Goal: Find contact information

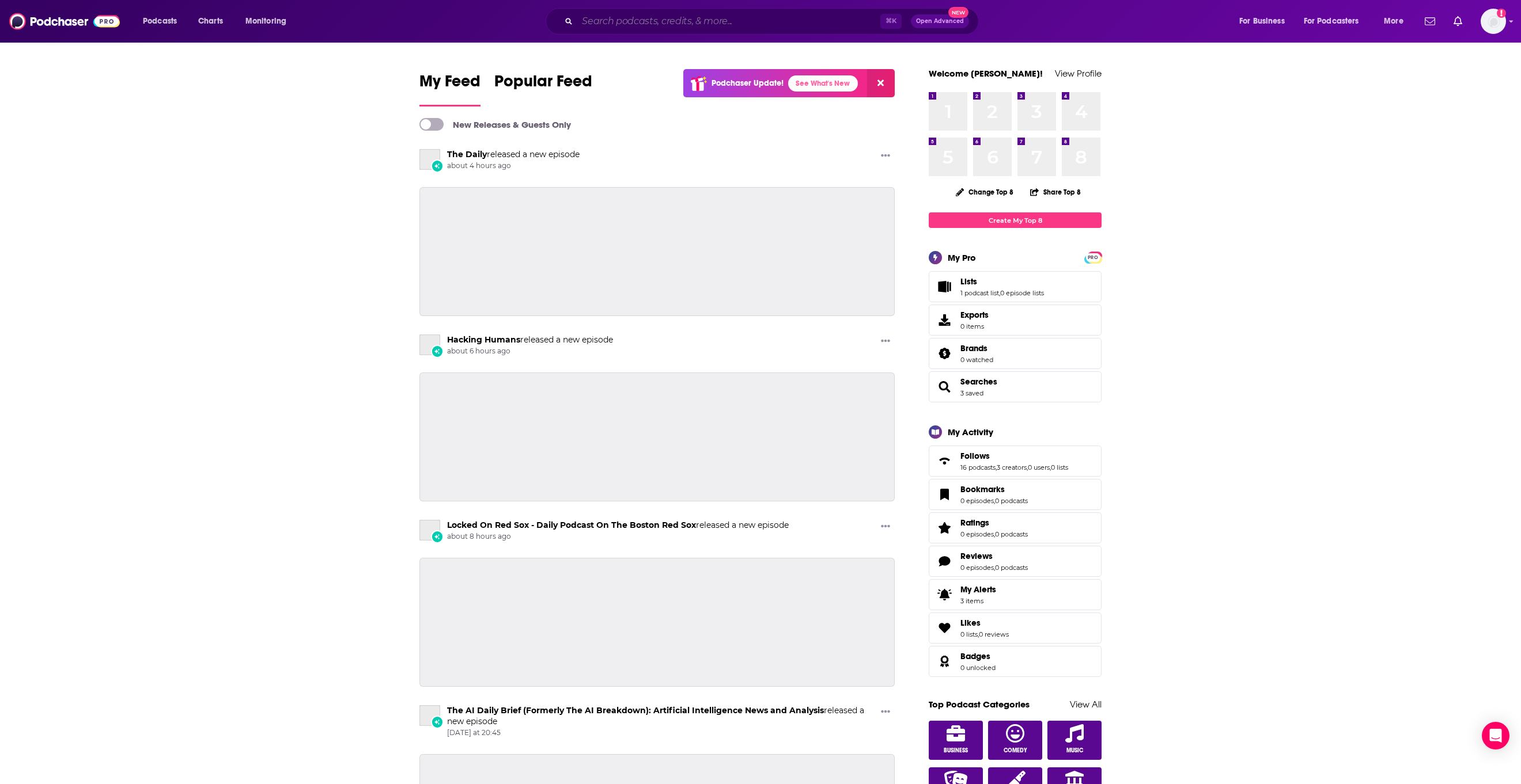
click at [655, 17] on input "Search podcasts, credits, & more..." at bounding box center [729, 21] width 303 height 18
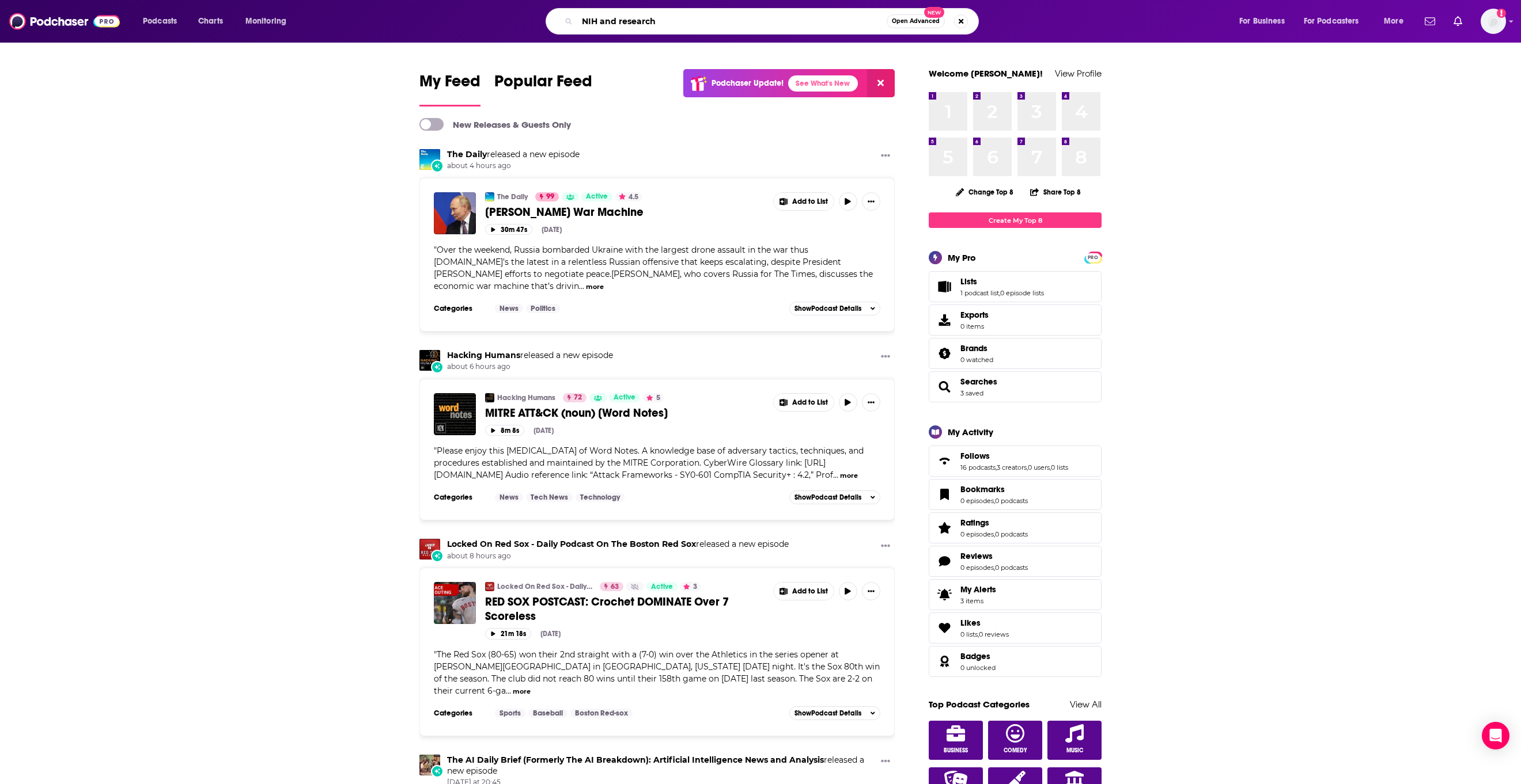
type input "NIH and research"
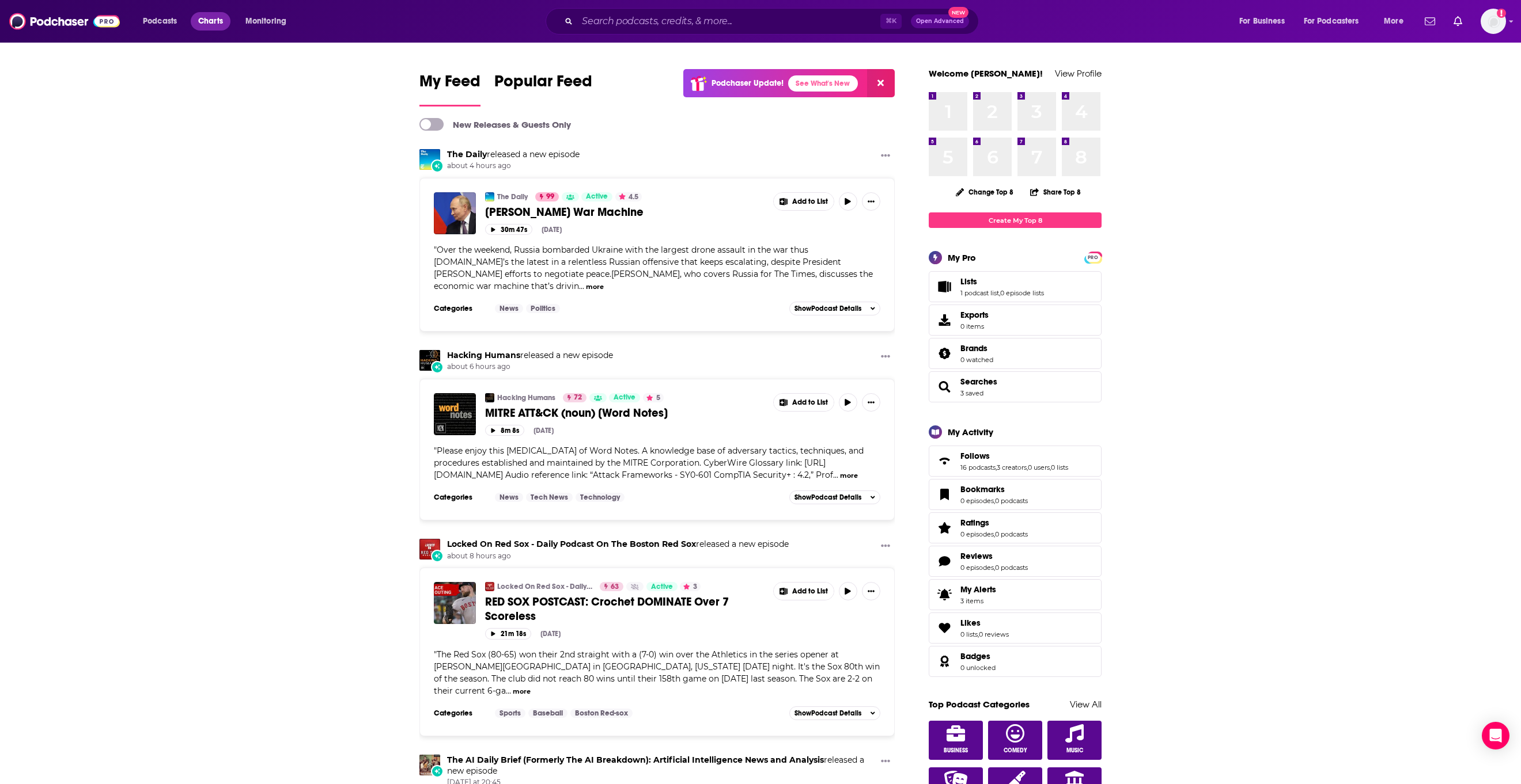
click at [208, 20] on span "Charts" at bounding box center [211, 21] width 25 height 16
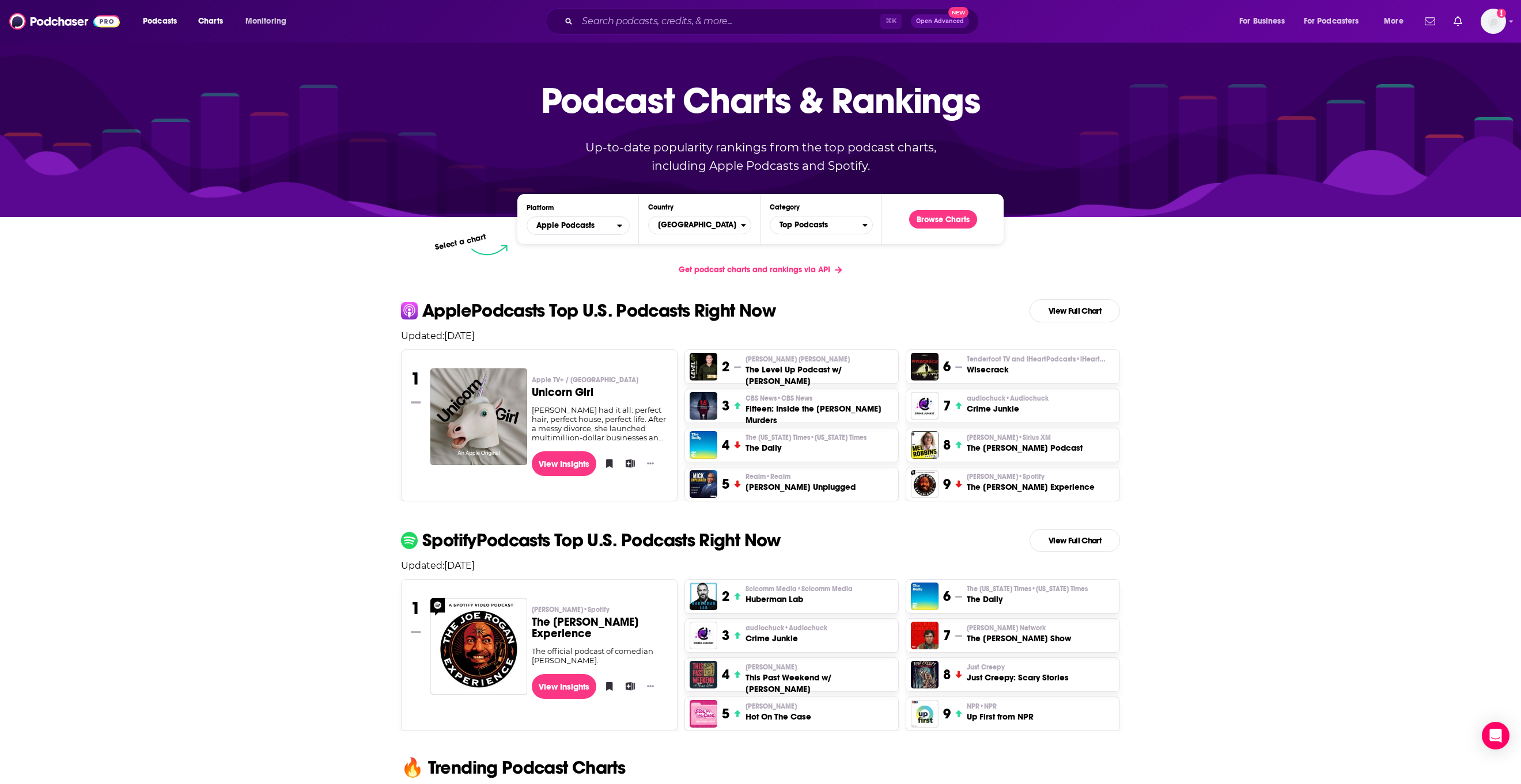
scroll to position [25, 0]
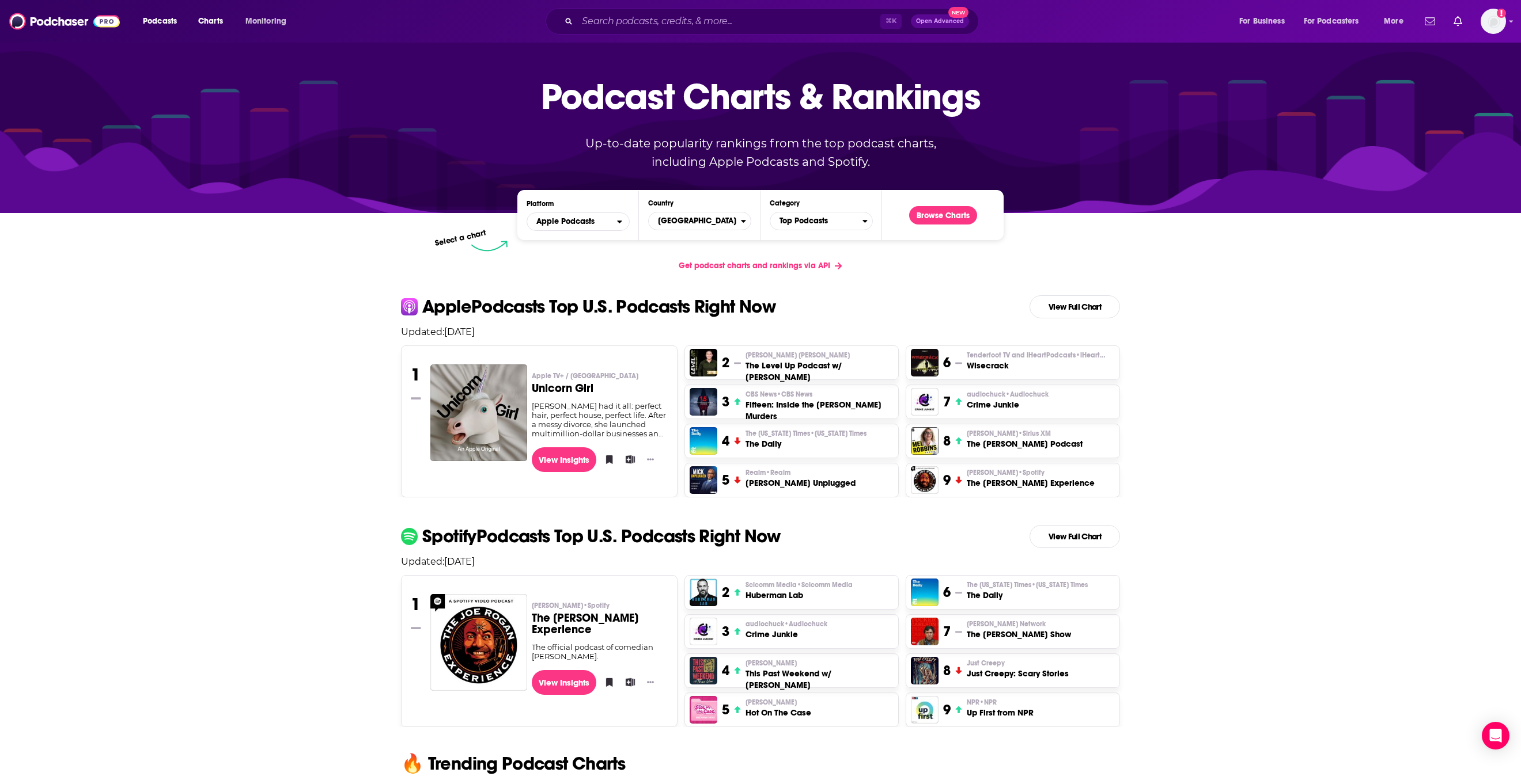
click at [1006, 443] on h3 "The [PERSON_NAME] Podcast" at bounding box center [1024, 444] width 116 height 12
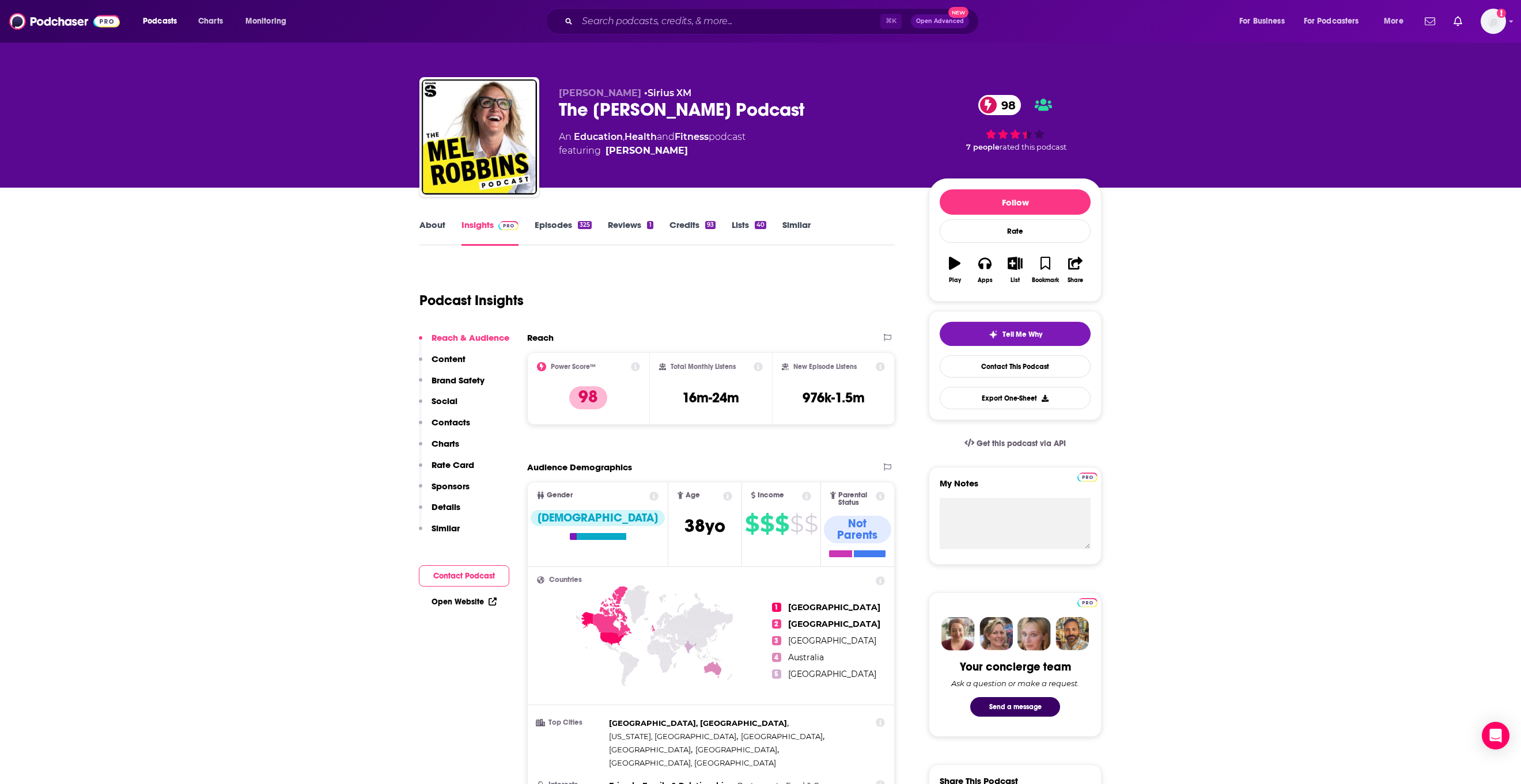
click at [444, 355] on p "Content" at bounding box center [449, 359] width 34 height 11
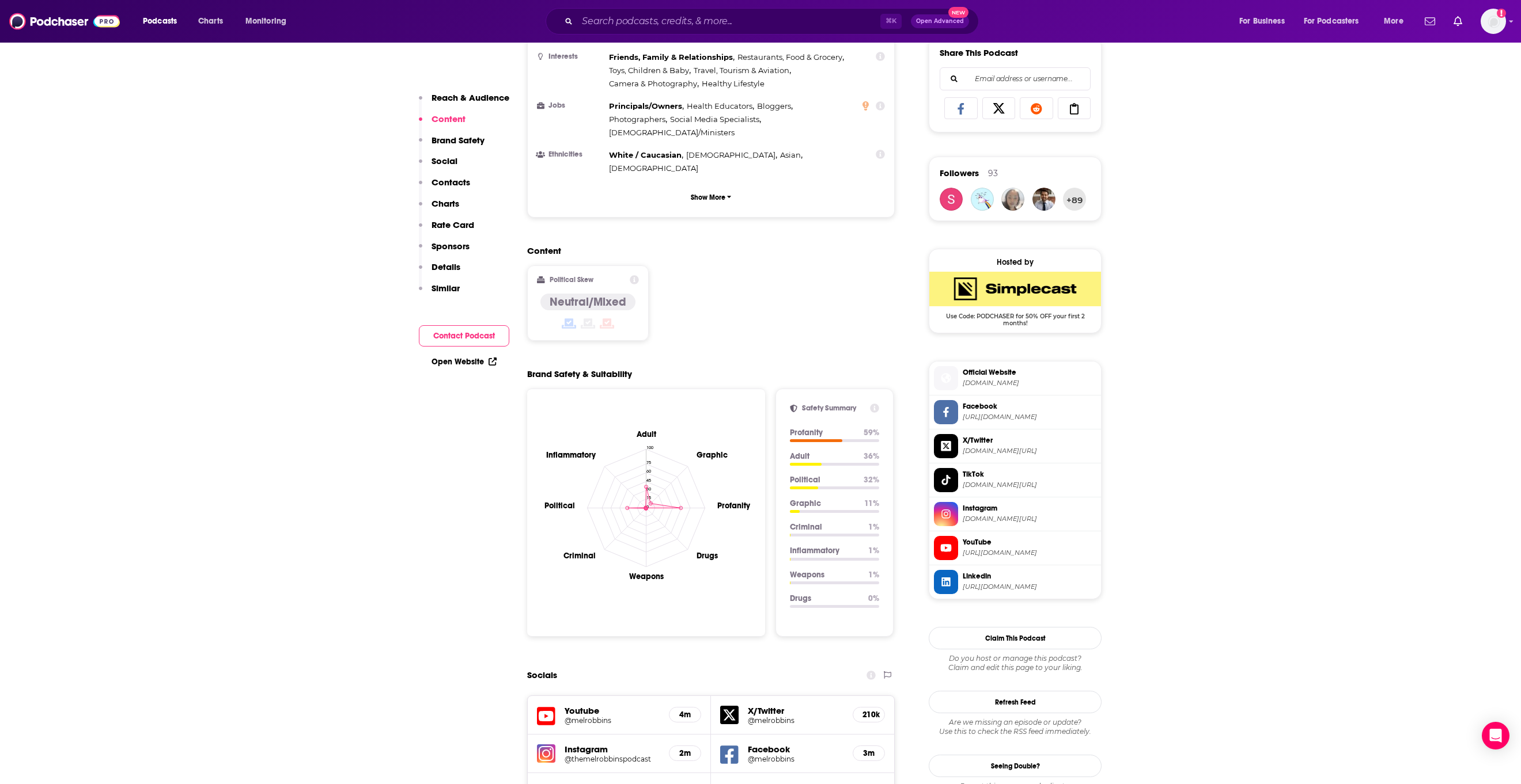
scroll to position [745, 0]
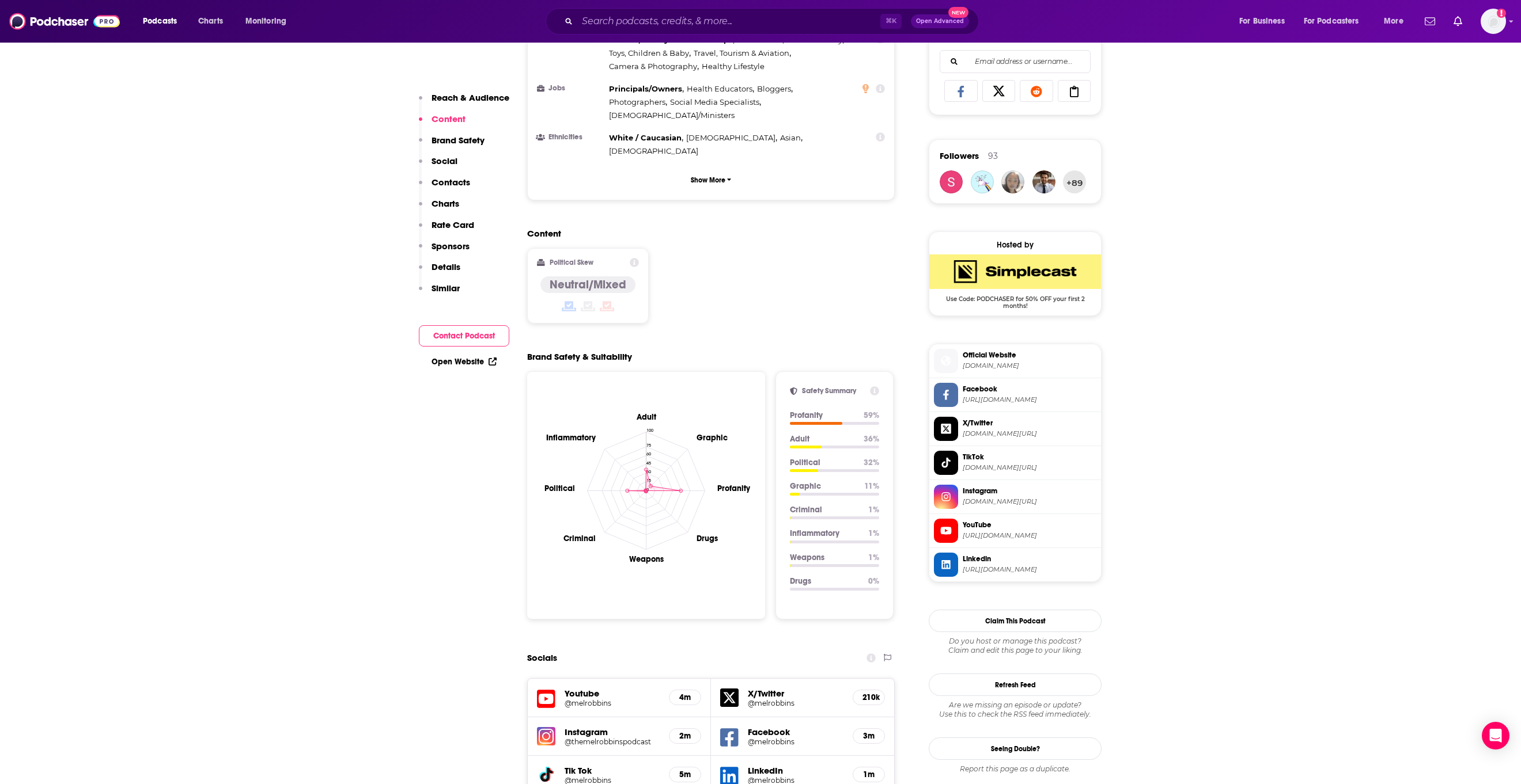
click at [451, 185] on p "Contacts" at bounding box center [450, 182] width 39 height 11
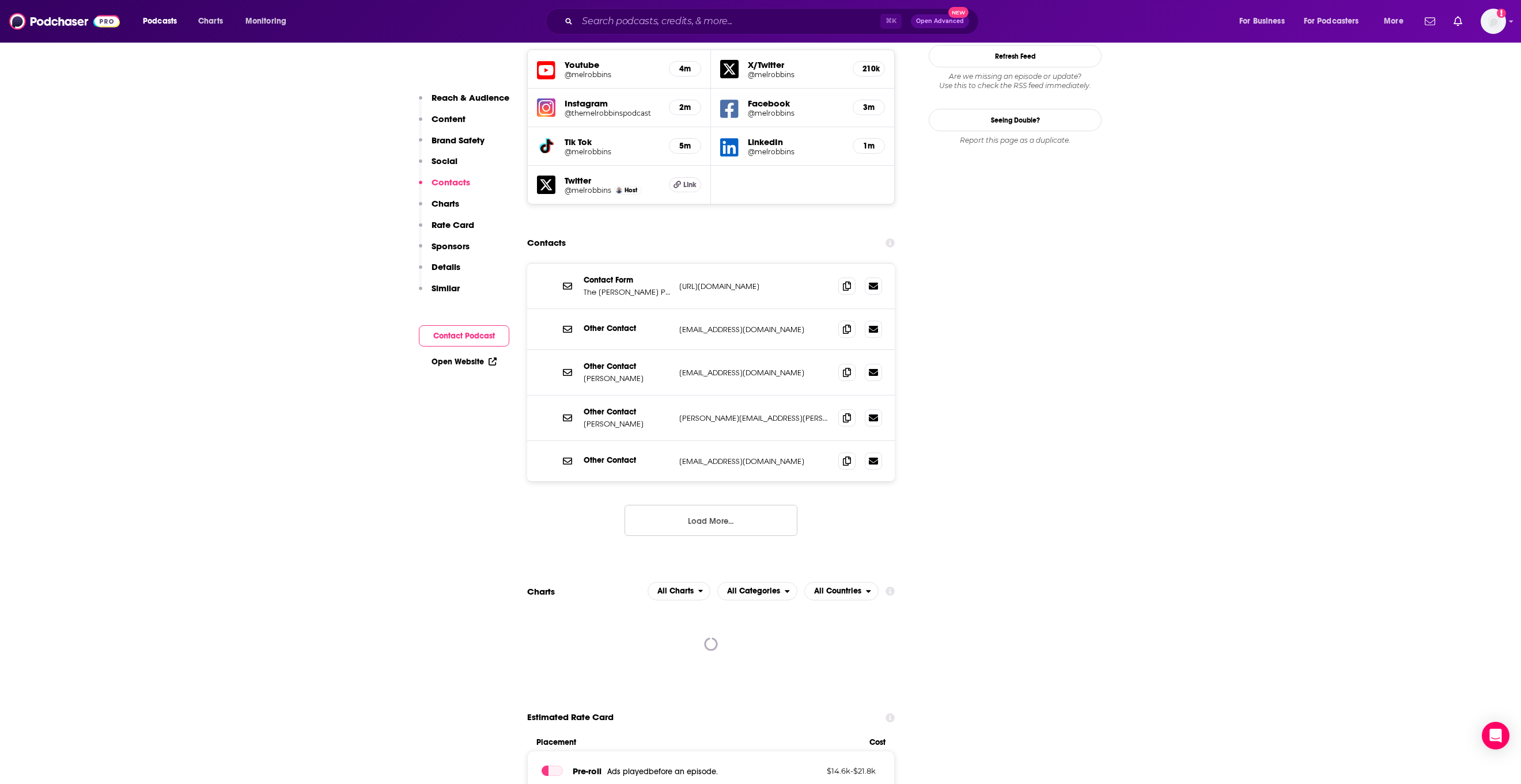
scroll to position [1383, 0]
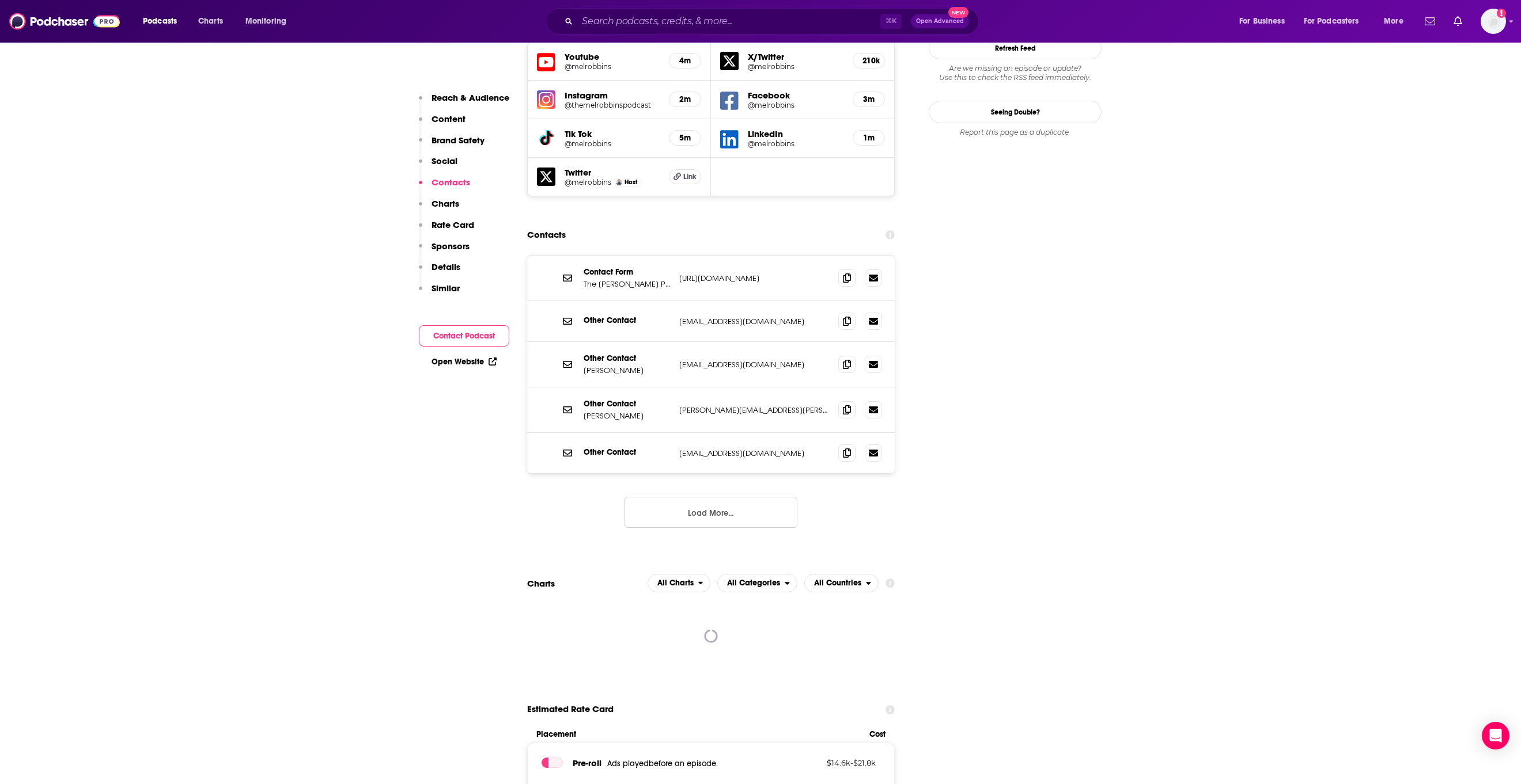
click at [751, 274] on p "[URL][DOMAIN_NAME]" at bounding box center [754, 278] width 150 height 10
click at [757, 274] on p "[URL][DOMAIN_NAME]" at bounding box center [754, 278] width 150 height 10
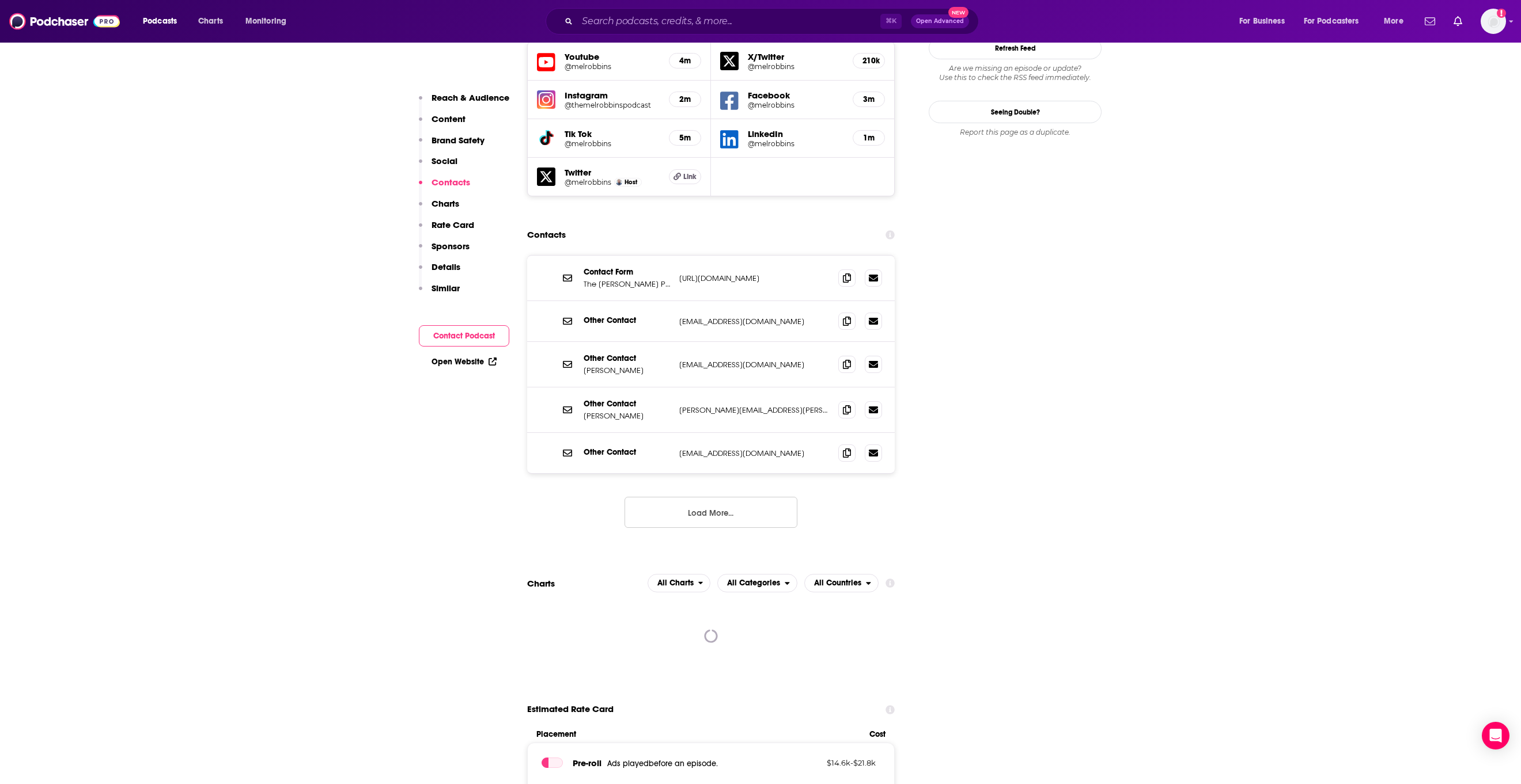
click at [722, 448] on p "[EMAIL_ADDRESS][DOMAIN_NAME]" at bounding box center [754, 453] width 150 height 10
copy div "[EMAIL_ADDRESS][DOMAIN_NAME] [EMAIL_ADDRESS][DOMAIN_NAME]"
